Goal: Task Accomplishment & Management: Manage account settings

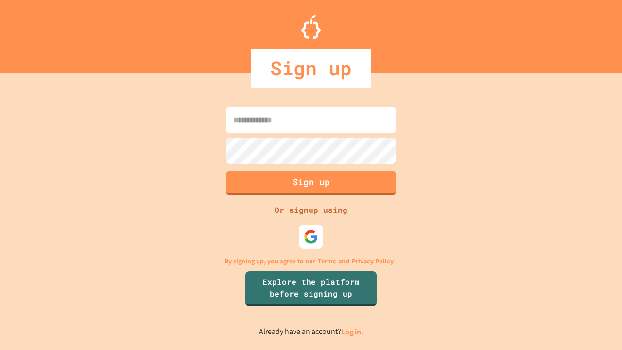
click at [353, 331] on link "Log in." at bounding box center [352, 331] width 22 height 10
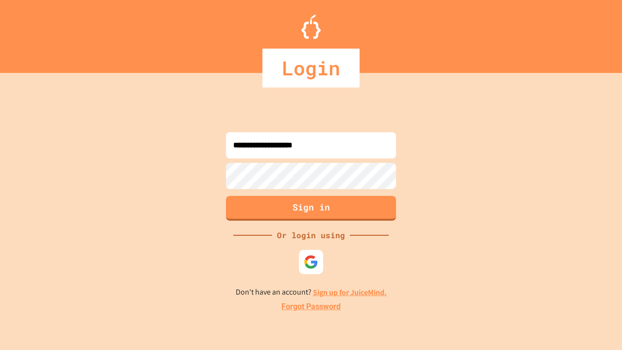
type input "**********"
